Goal: Task Accomplishment & Management: Contribute content

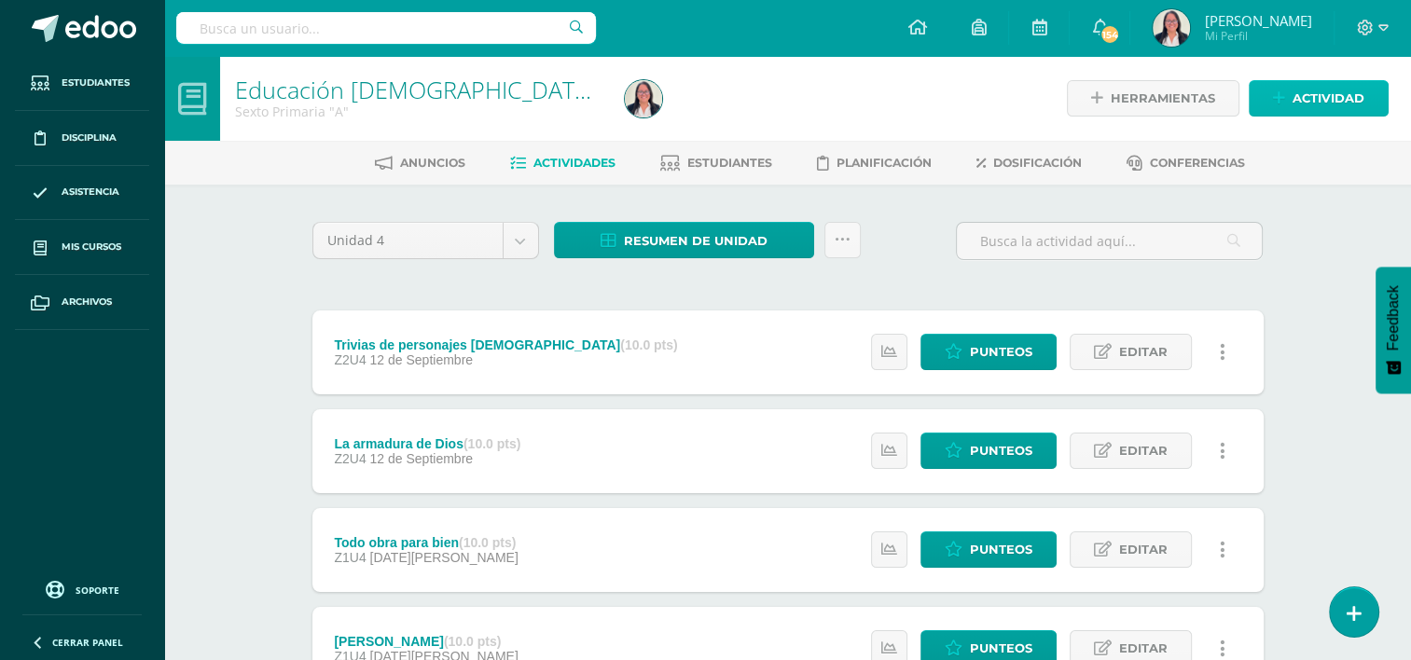
click at [1320, 93] on span "Actividad" at bounding box center [1328, 98] width 72 height 35
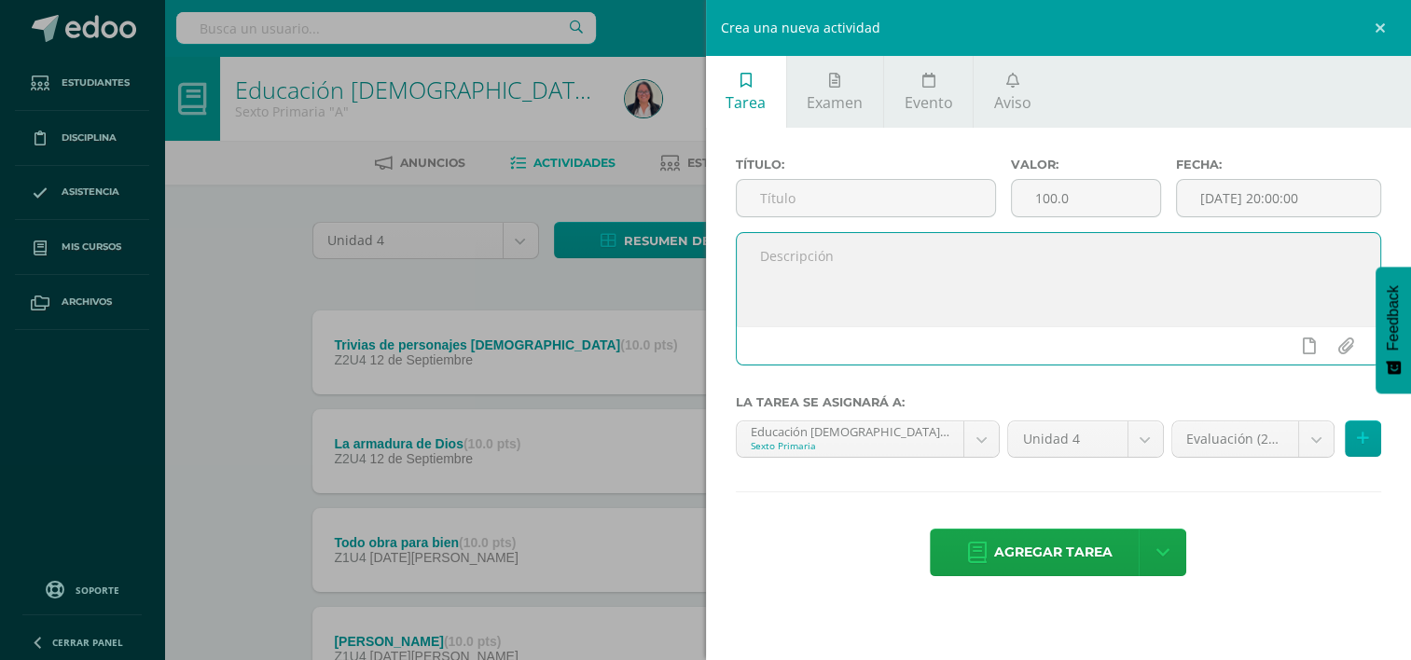
click at [879, 253] on textarea at bounding box center [1059, 279] width 644 height 93
paste textarea "1. Participación activa: La disposición del alumno para participar en las oraci…"
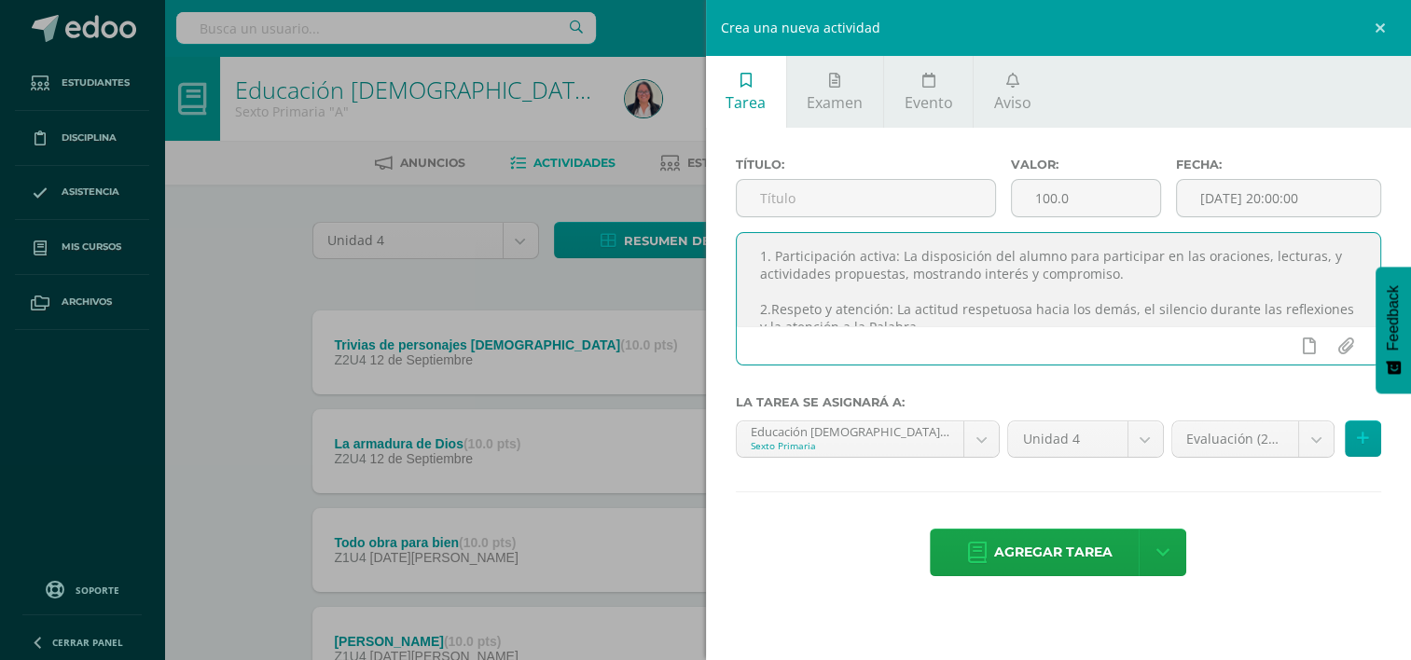
scroll to position [63, 0]
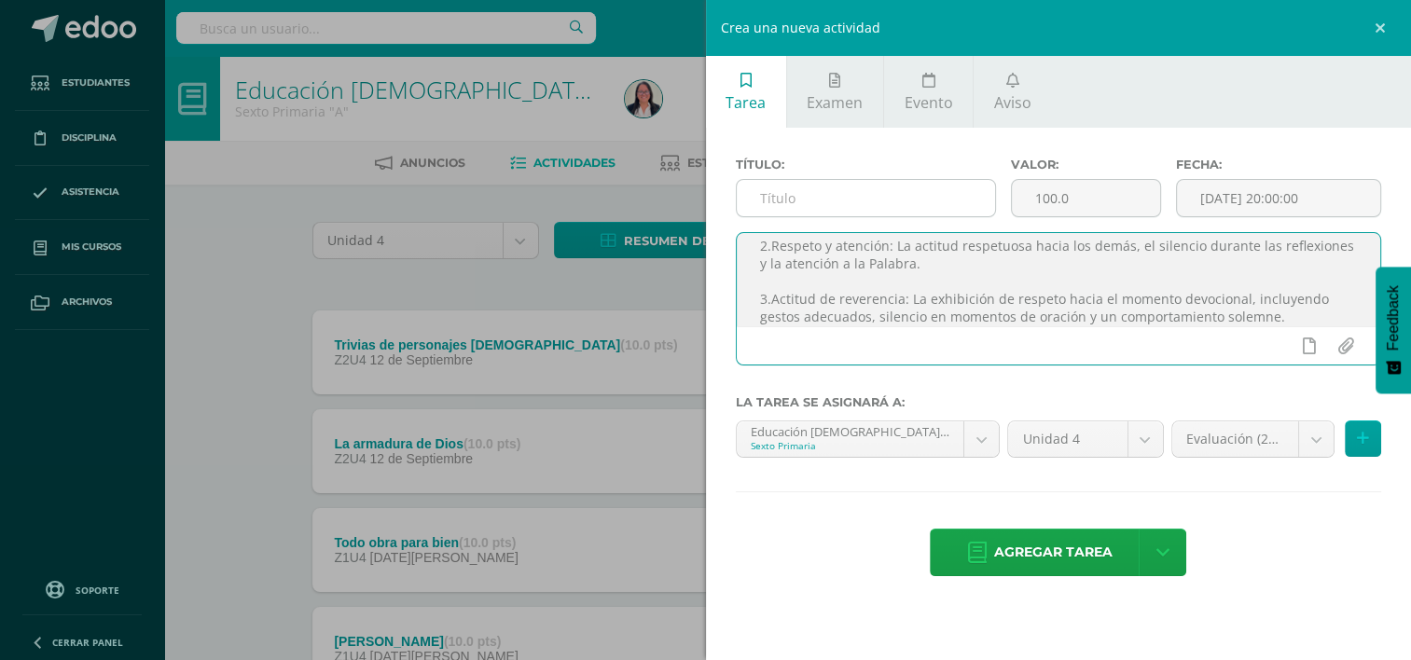
type textarea "1. Participación activa: La disposición del alumno para participar en las oraci…"
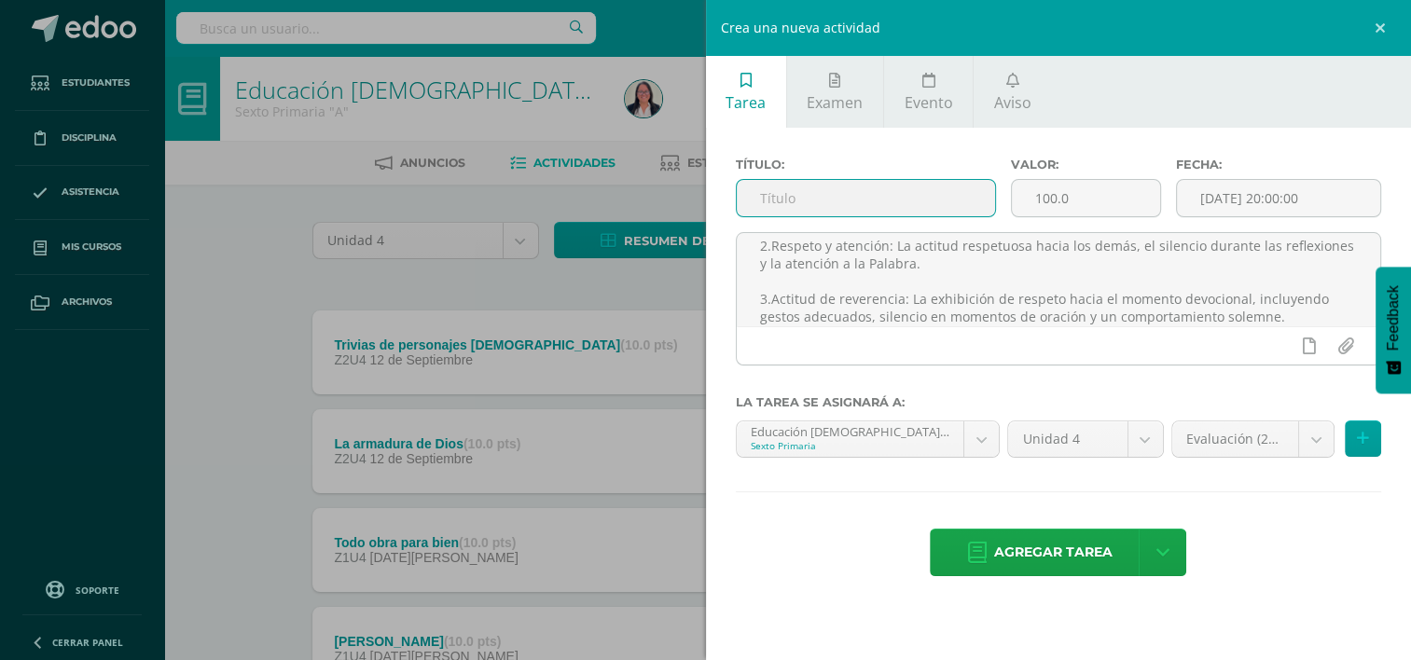
click at [910, 196] on input "text" at bounding box center [866, 198] width 258 height 36
type input "Devocionales"
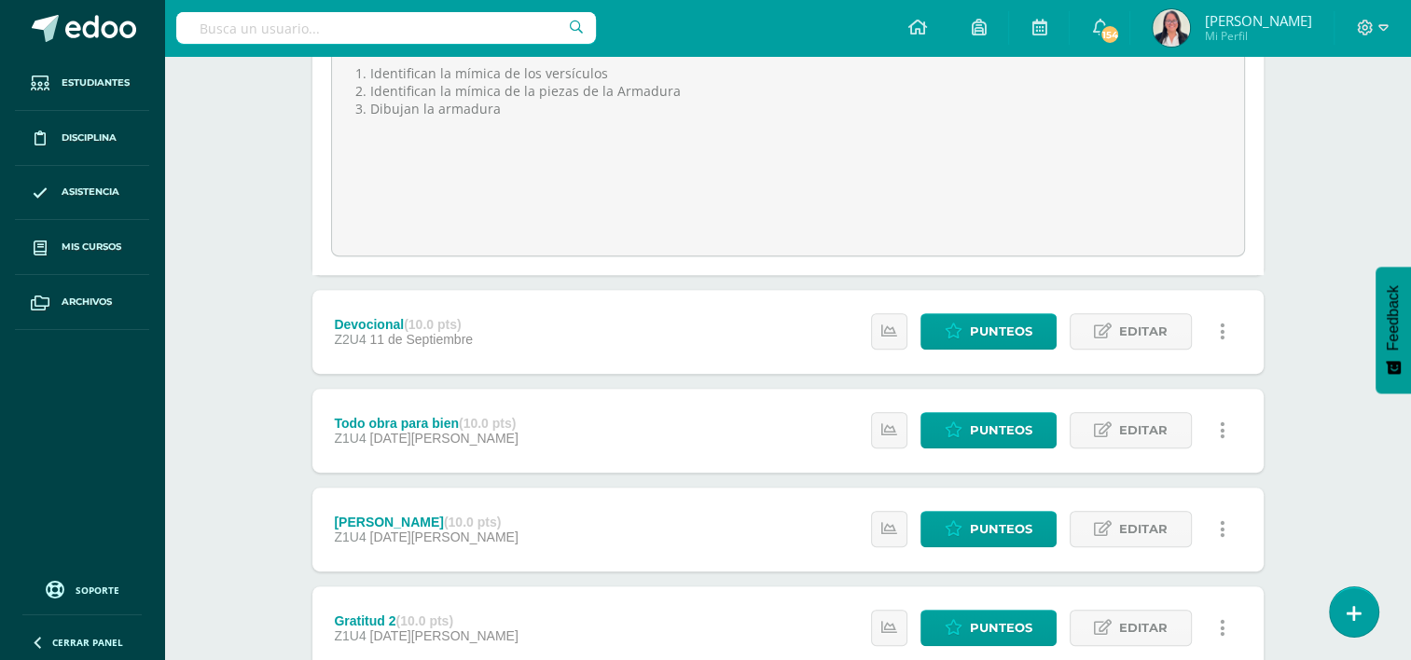
scroll to position [853, 0]
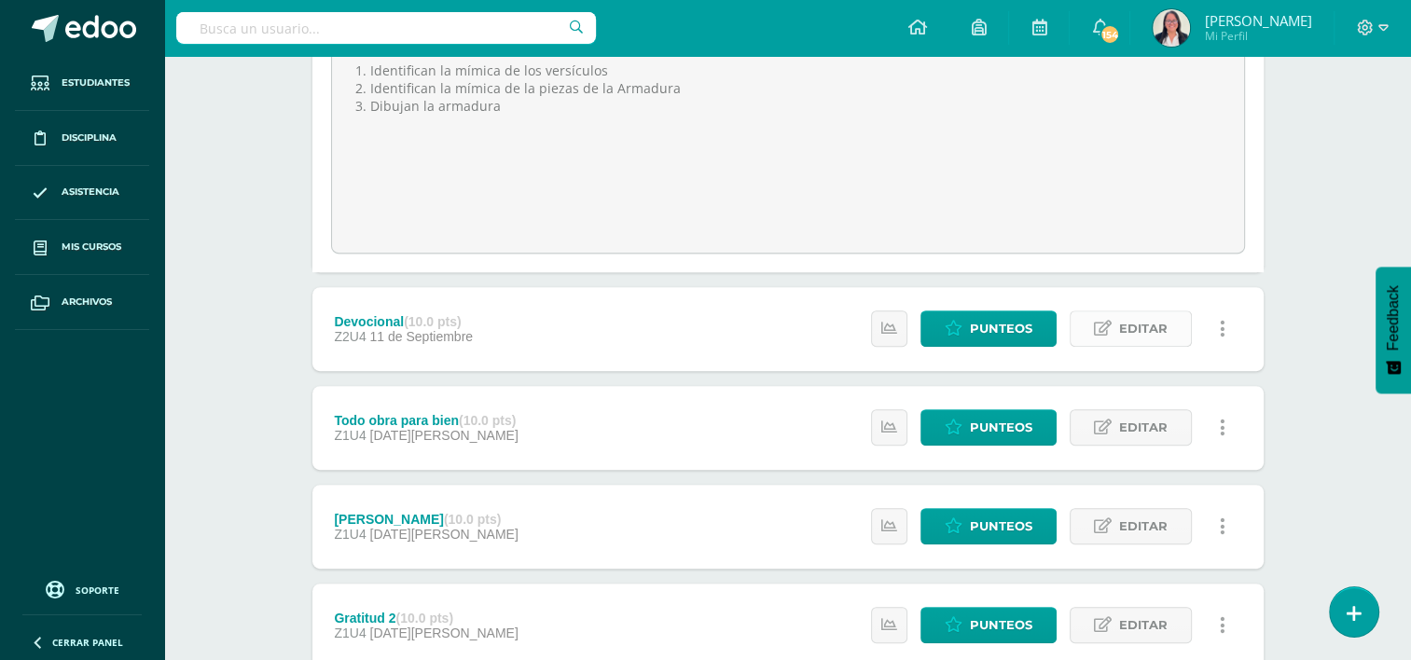
click at [1136, 331] on span "Editar" at bounding box center [1143, 328] width 48 height 35
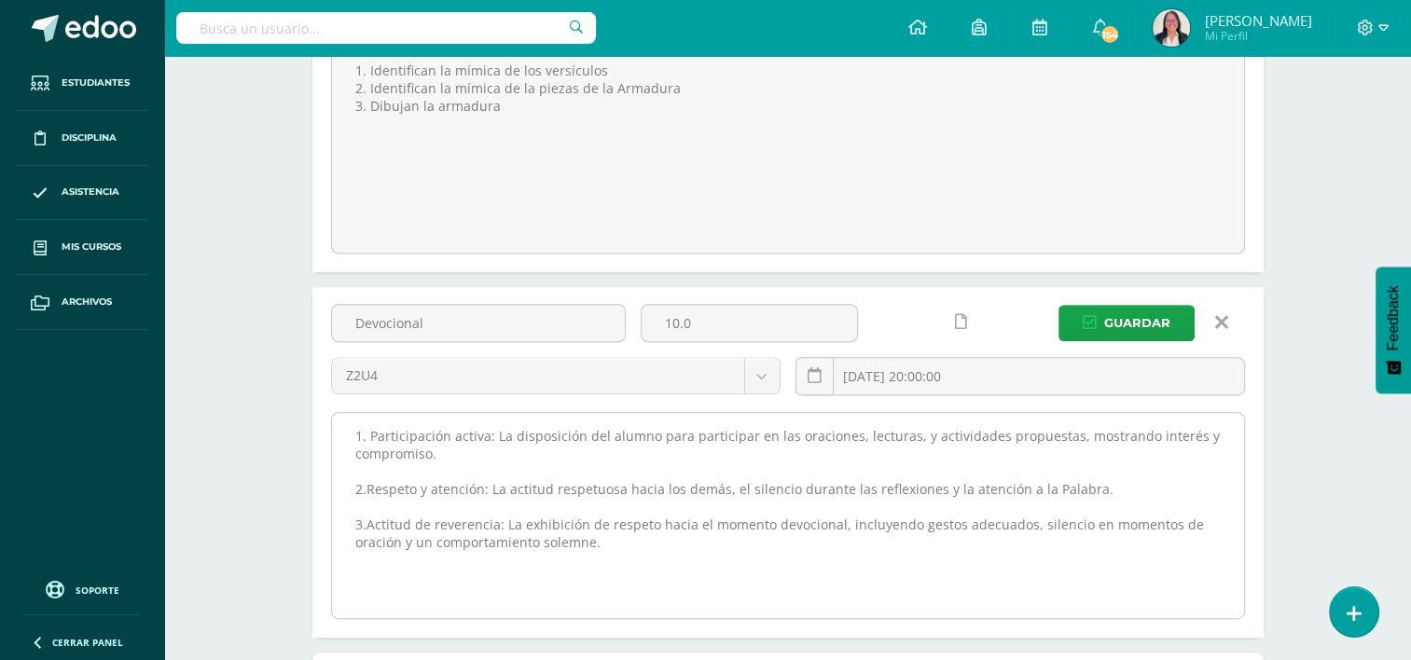
drag, startPoint x: 350, startPoint y: 428, endPoint x: 612, endPoint y: 536, distance: 283.5
click at [612, 536] on textarea "1. Participación activa: La disposición del alumno para participar en las oraci…" at bounding box center [788, 515] width 912 height 205
